Goal: Check status: Check status

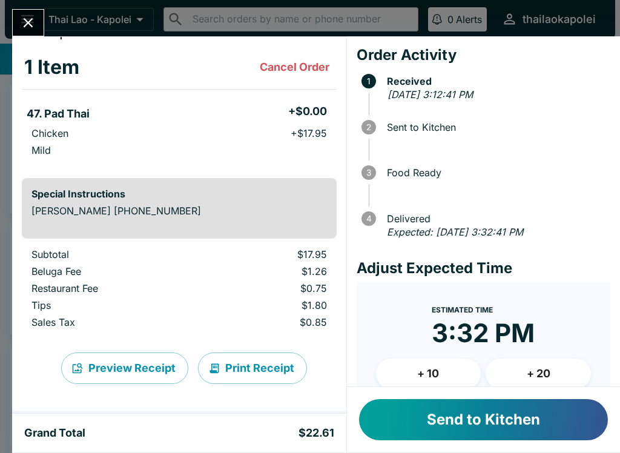
scroll to position [52, 0]
click at [488, 427] on button "Send to Kitchen" at bounding box center [483, 419] width 249 height 41
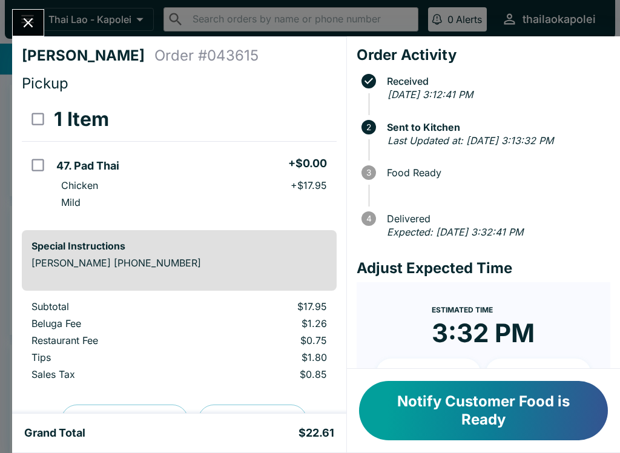
scroll to position [0, 0]
click at [30, 23] on icon "Close" at bounding box center [28, 23] width 16 height 16
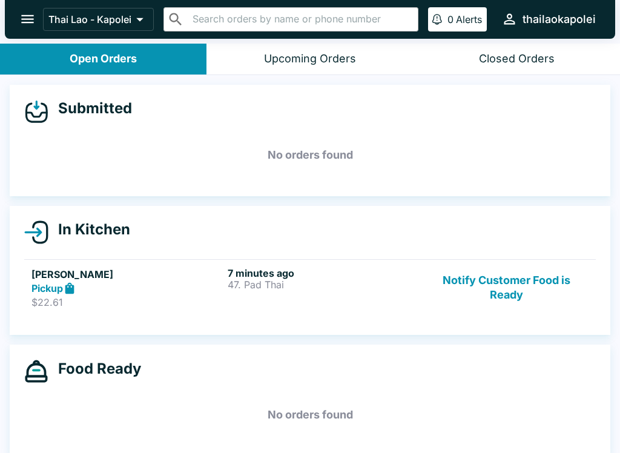
click at [235, 314] on link "[PERSON_NAME] Pickup $22.61 7 minutes ago 47. Pad Thai Notify Customer Food is …" at bounding box center [309, 287] width 571 height 57
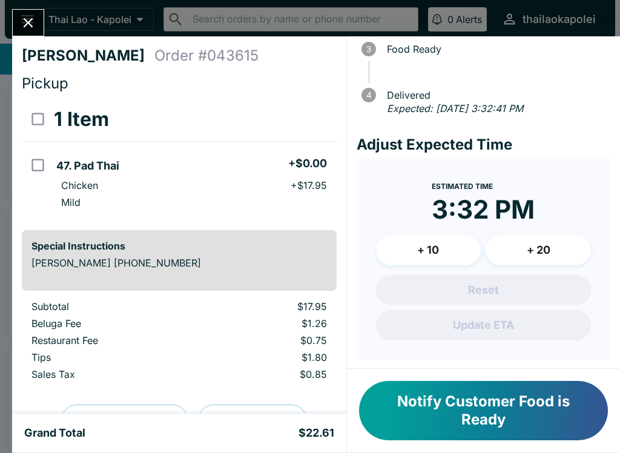
scroll to position [123, 0]
click at [34, 18] on icon "Close" at bounding box center [28, 23] width 16 height 16
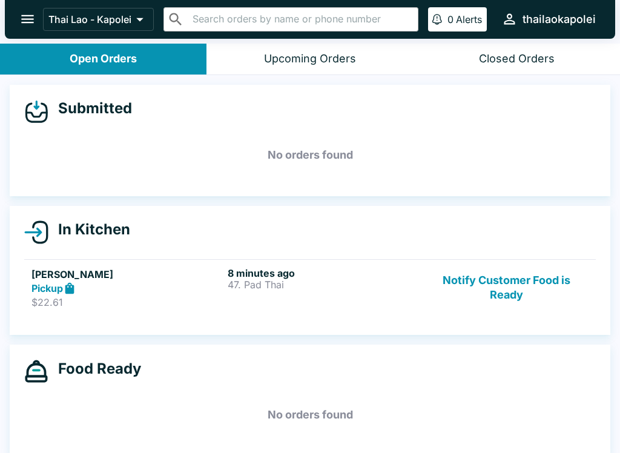
click at [140, 289] on div "Pickup" at bounding box center [126, 288] width 191 height 14
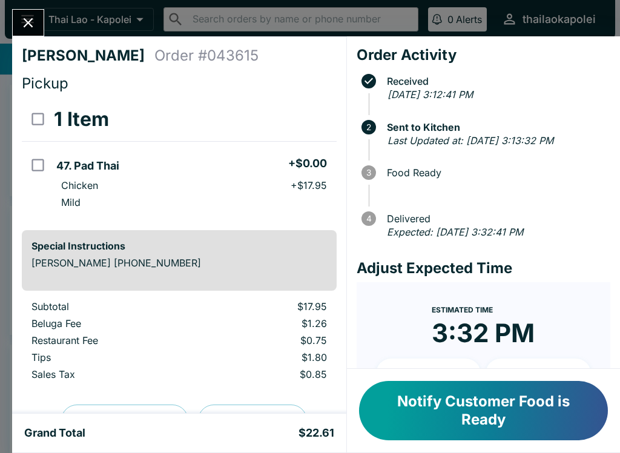
click at [16, 27] on button "Close" at bounding box center [28, 23] width 31 height 26
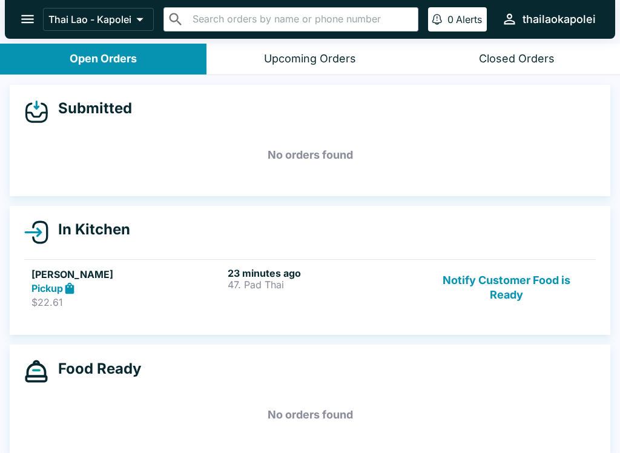
click at [323, 292] on div "23 minutes ago 47. Pad Thai" at bounding box center [323, 288] width 191 height 42
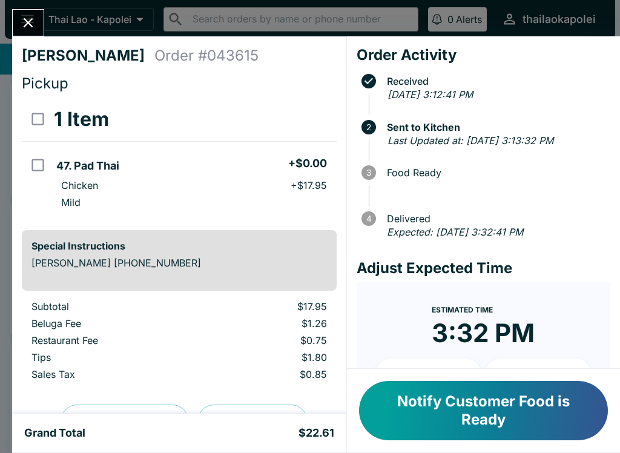
click at [26, 33] on button "Close" at bounding box center [28, 23] width 31 height 26
